Goal: Information Seeking & Learning: Learn about a topic

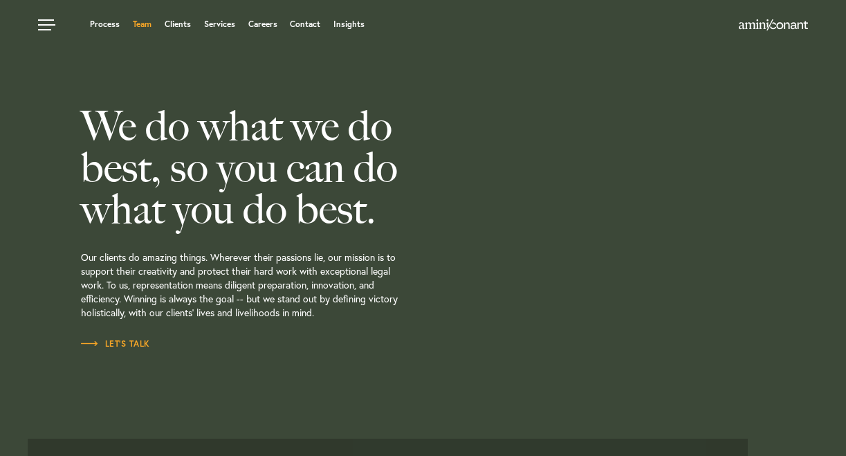
click at [138, 22] on link "Team" at bounding box center [142, 24] width 19 height 8
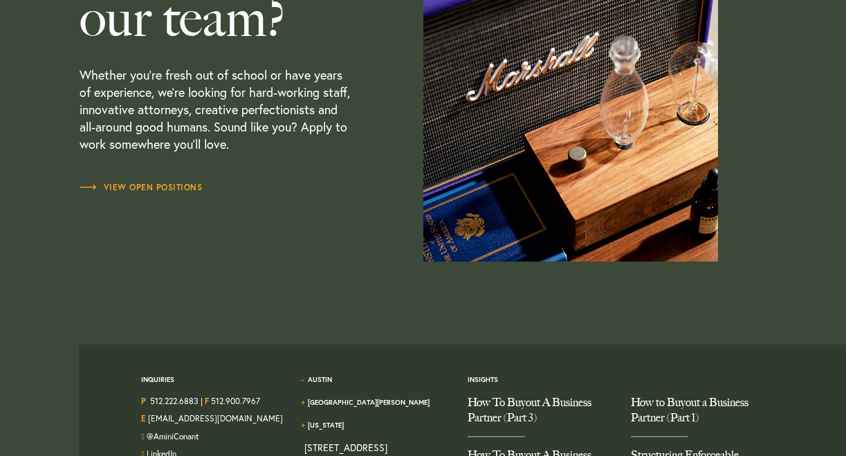
scroll to position [4080, 0]
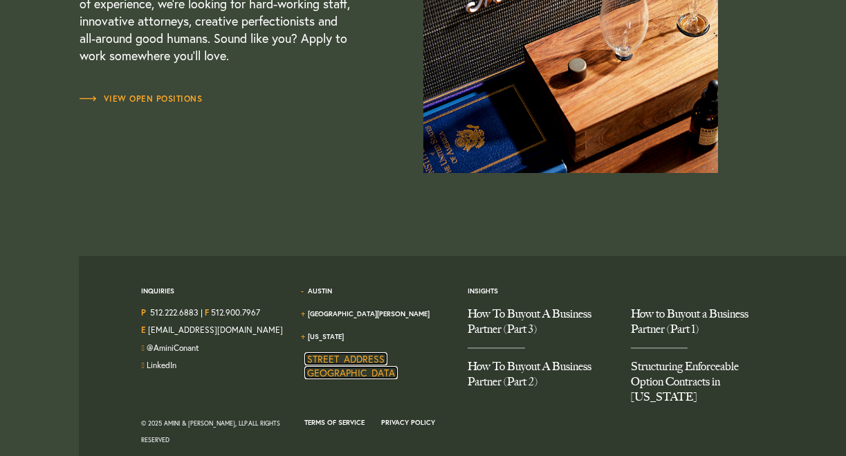
click at [361, 352] on link "1204 San Antonio Street, Second Floor Austin TX 78701" at bounding box center [350, 365] width 93 height 27
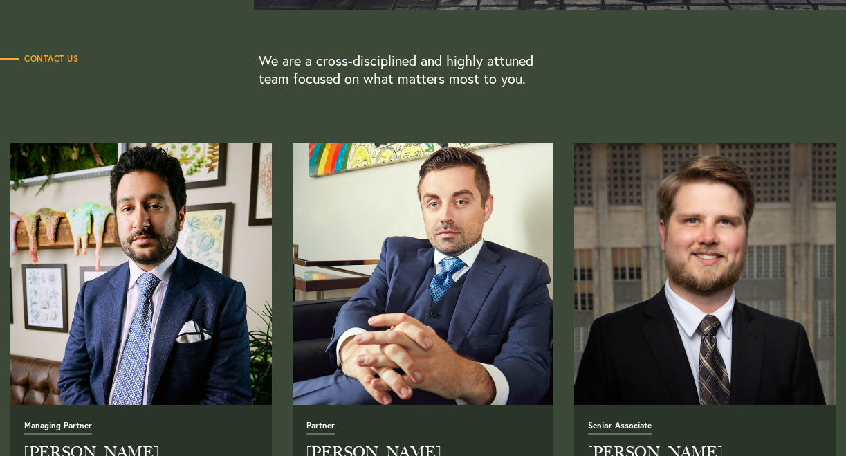
scroll to position [407, 0]
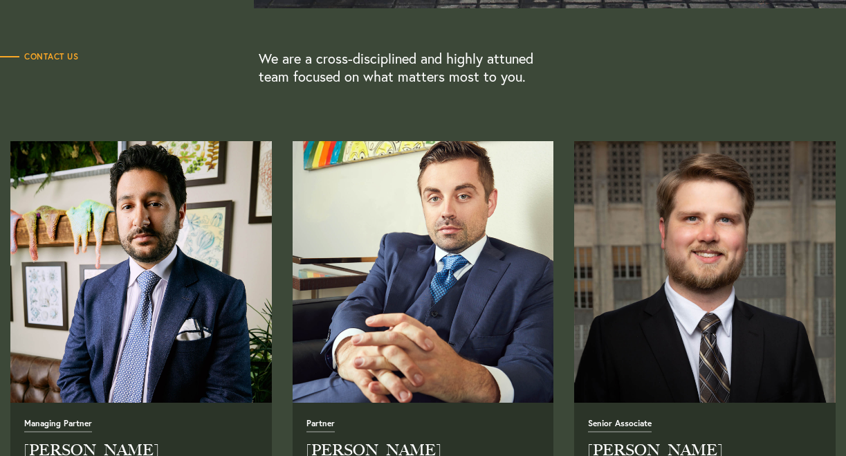
click at [432, 300] on img "Read Full Bio" at bounding box center [423, 272] width 275 height 275
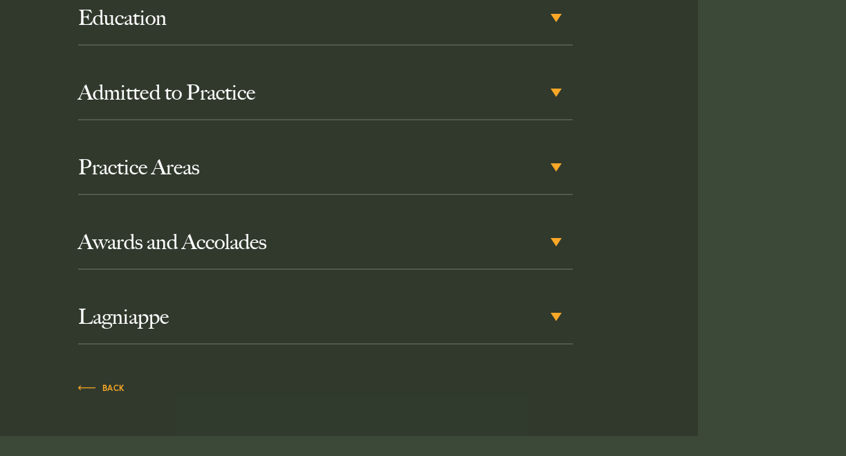
scroll to position [819, 0]
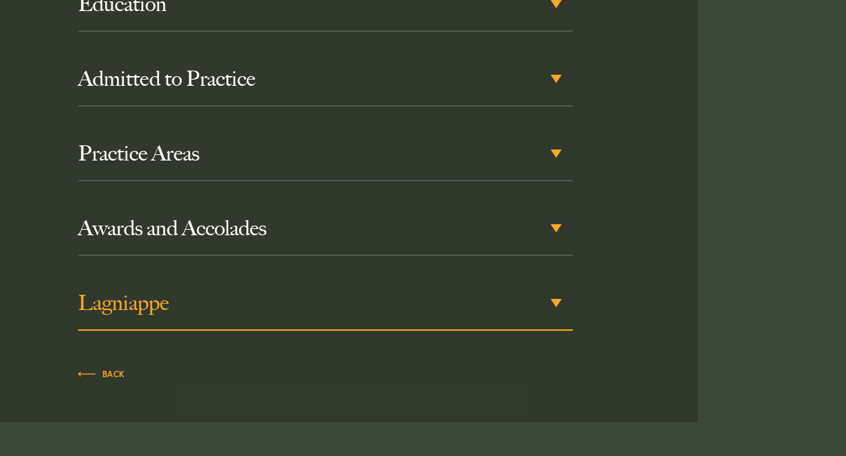
click at [480, 298] on h3 "Lagniappe" at bounding box center [325, 303] width 495 height 25
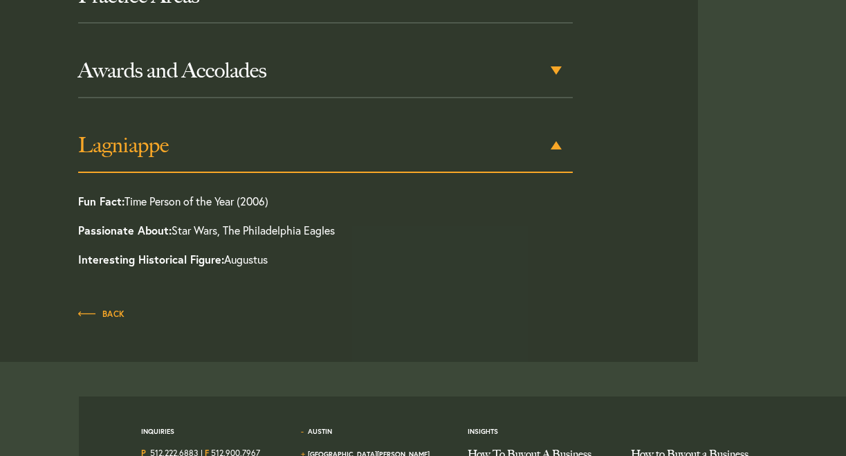
scroll to position [981, 0]
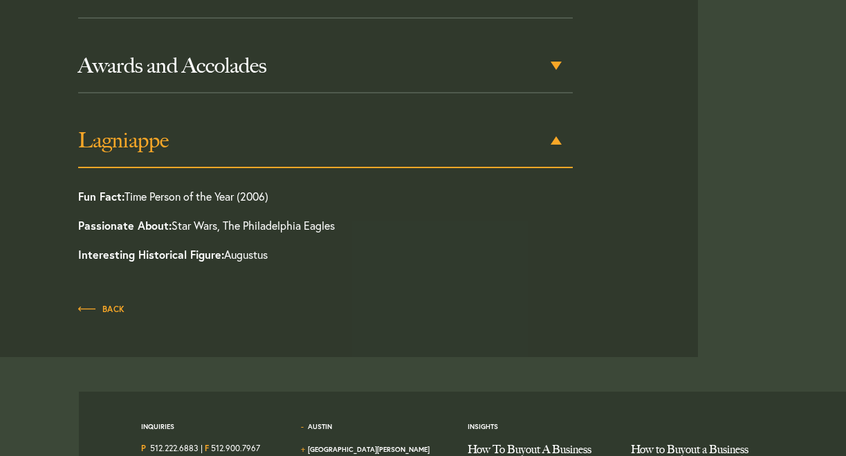
drag, startPoint x: 287, startPoint y: 265, endPoint x: 213, endPoint y: 179, distance: 113.3
click at [213, 179] on div "Education Tulane University School of Law, J.D., 2010 Tulane University, B.A., …" at bounding box center [325, 50] width 495 height 471
click at [213, 178] on div "Education Tulane University School of Law, J.D., 2010 Tulane University, B.A., …" at bounding box center [325, 50] width 495 height 471
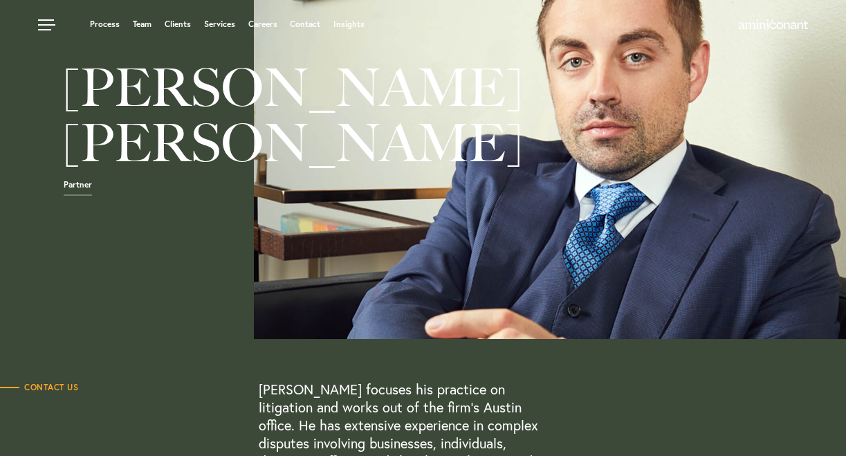
scroll to position [0, 0]
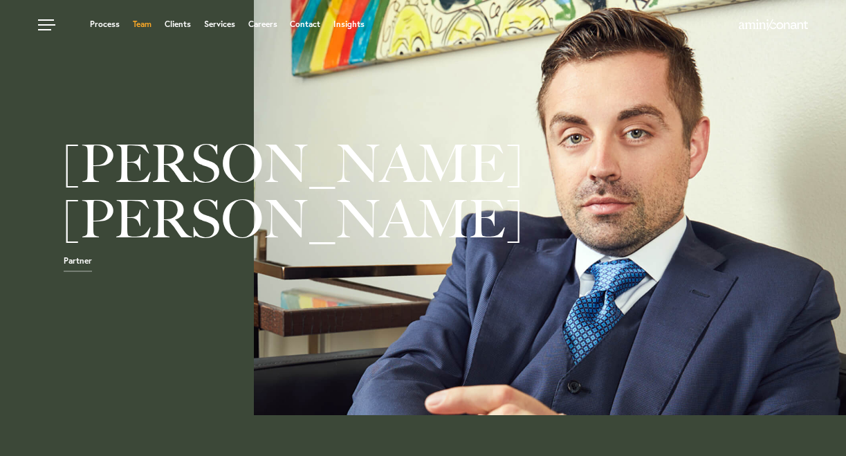
click at [138, 24] on link "Team" at bounding box center [142, 24] width 19 height 8
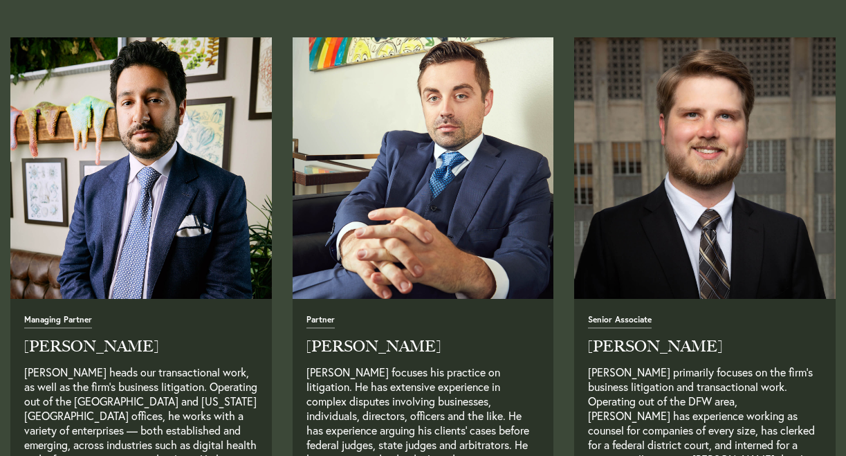
scroll to position [530, 0]
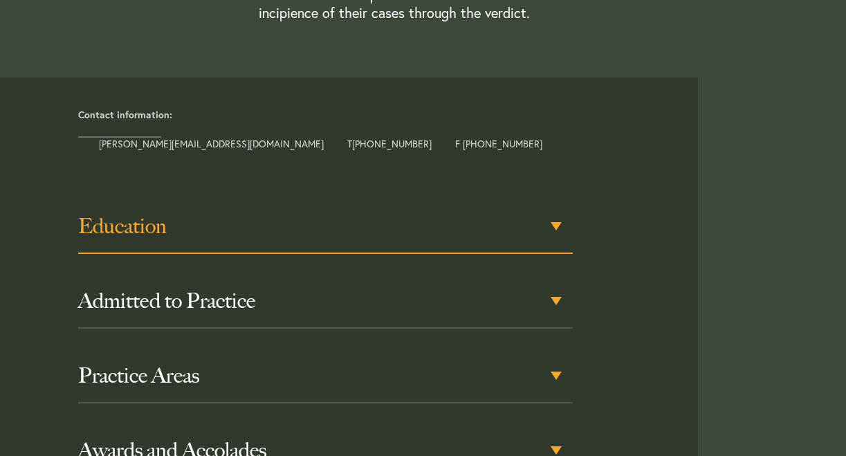
click at [216, 228] on h3 "Education" at bounding box center [325, 226] width 495 height 25
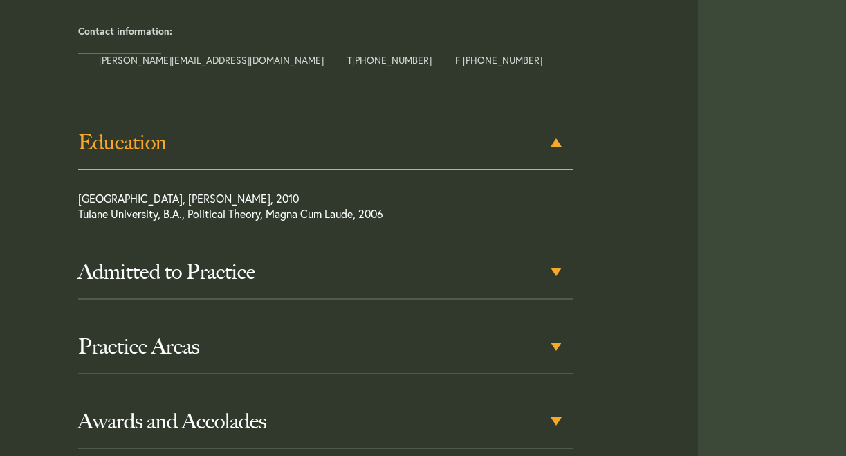
scroll to position [682, 0]
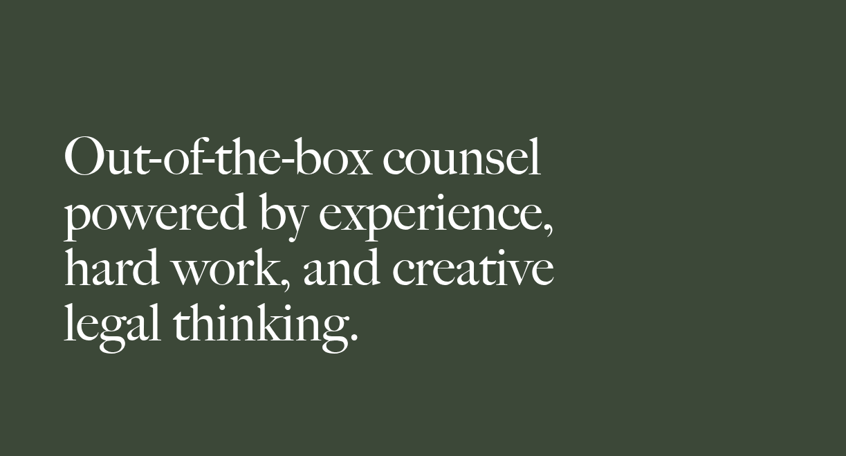
scroll to position [530, 0]
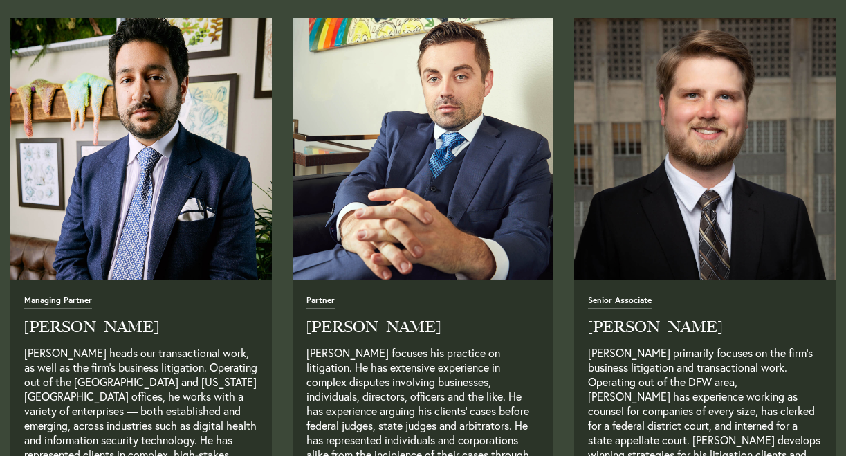
click at [235, 177] on img "Read Full Bio" at bounding box center [141, 149] width 275 height 275
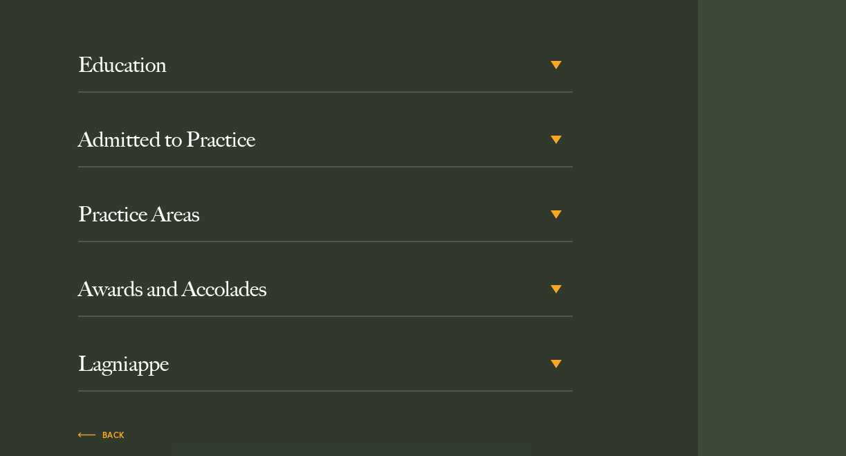
scroll to position [811, 0]
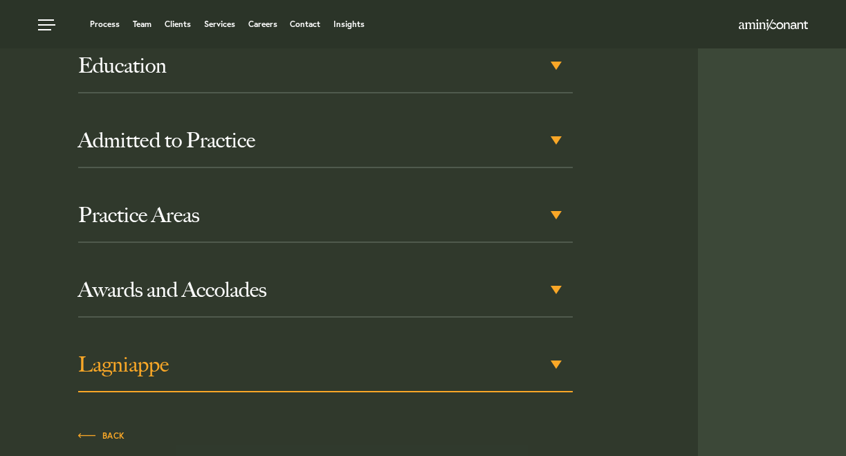
click at [356, 352] on h3 "Lagniappe" at bounding box center [325, 364] width 495 height 25
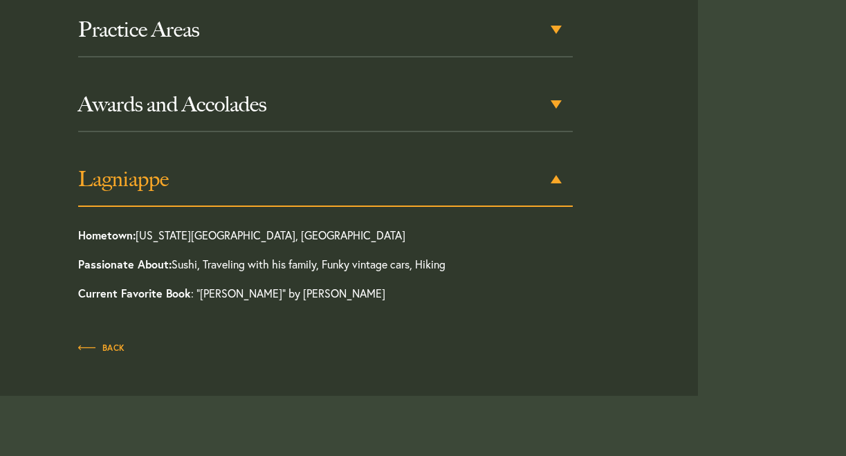
scroll to position [1017, 0]
